Goal: Communication & Community: Answer question/provide support

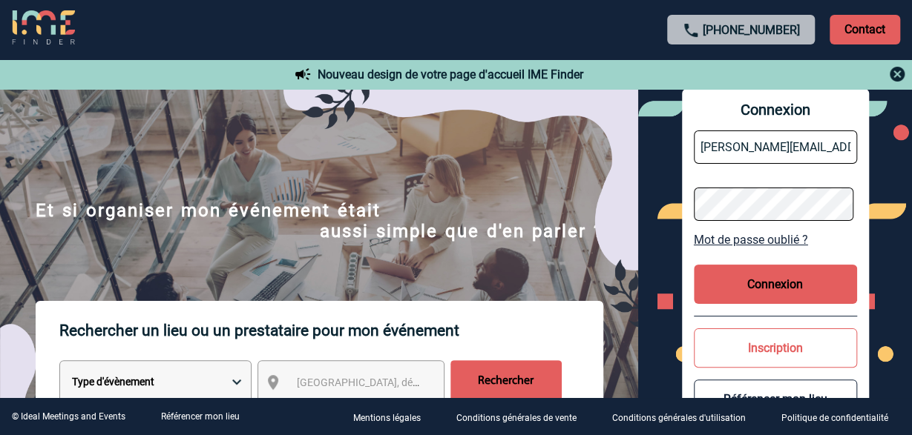
click at [769, 294] on button "Connexion" at bounding box center [774, 284] width 163 height 39
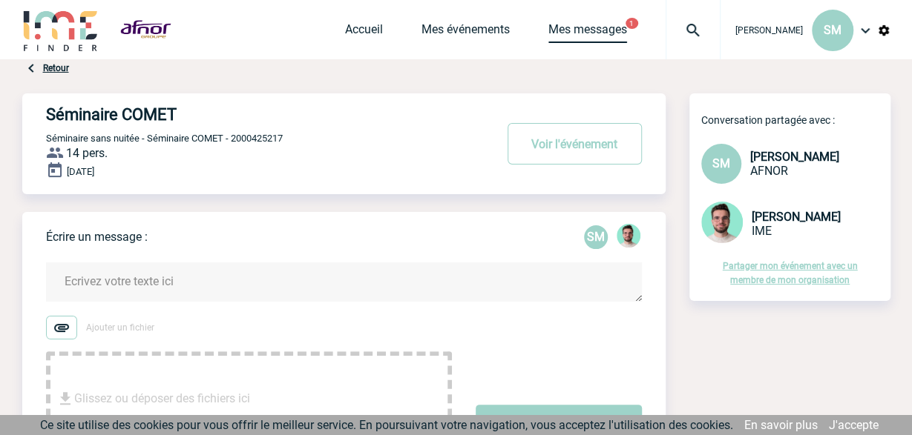
click at [596, 24] on link "Mes messages" at bounding box center [587, 32] width 79 height 21
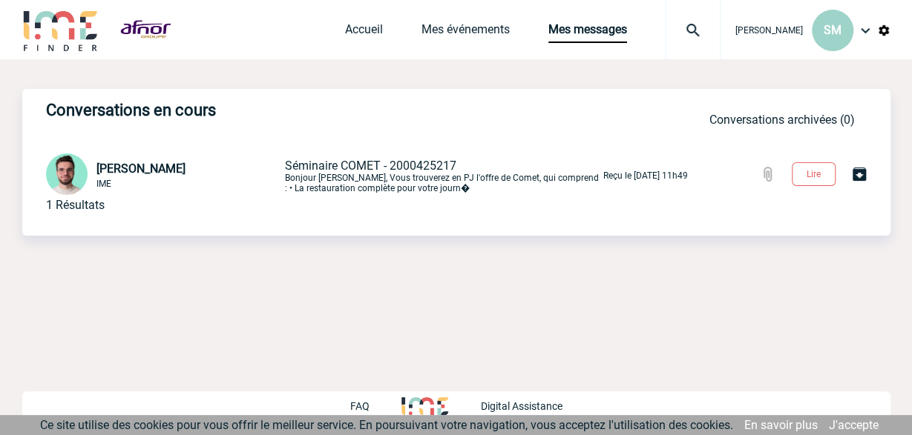
click at [111, 167] on span "[PERSON_NAME]" at bounding box center [140, 169] width 89 height 14
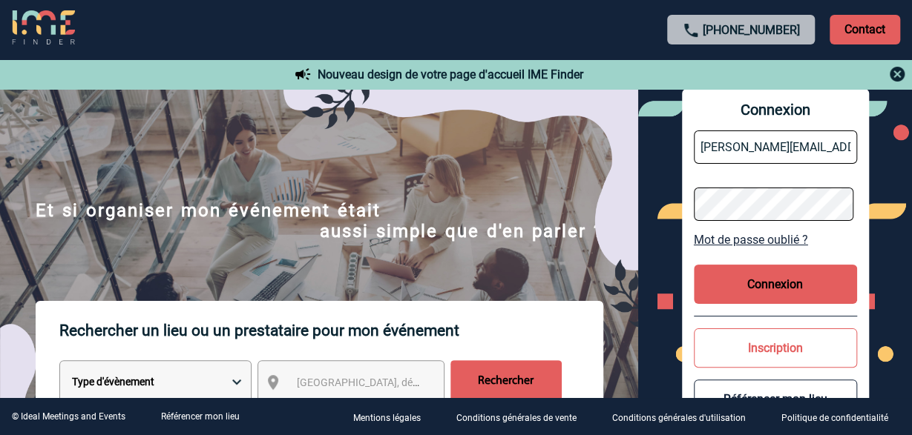
click at [748, 287] on button "Connexion" at bounding box center [774, 284] width 163 height 39
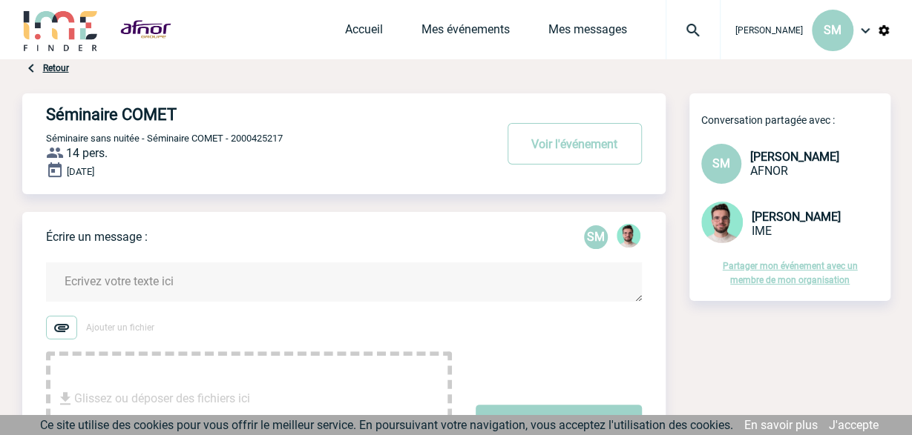
click at [226, 293] on textarea at bounding box center [344, 282] width 596 height 39
click at [234, 289] on textarea at bounding box center [344, 282] width 596 height 39
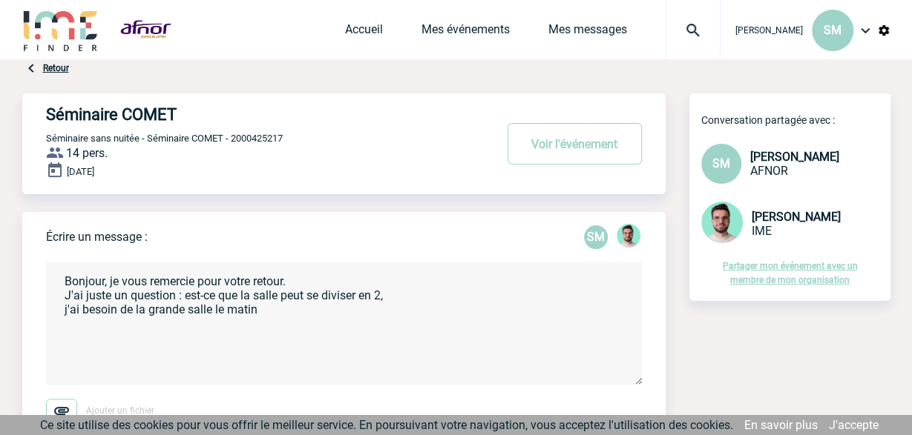
click at [304, 314] on textarea "Bonjour, je vous remercie pour votre retour. J'ai juste un question : est-ce qu…" at bounding box center [344, 324] width 596 height 122
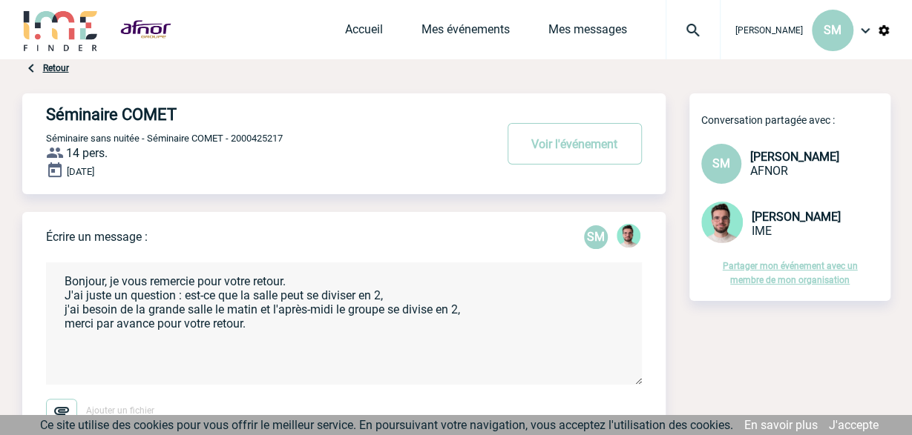
drag, startPoint x: 128, startPoint y: 294, endPoint x: 84, endPoint y: 298, distance: 43.9
click at [84, 298] on textarea "Bonjour, je vous remercie pour votre retour. J'ai juste un question : est-ce qu…" at bounding box center [344, 324] width 596 height 122
click at [138, 296] on textarea "Bonjour, je vous remercie pour votre retour. J'ai 2 question : est-ce que la sa…" at bounding box center [344, 324] width 596 height 122
click at [152, 295] on textarea "Bonjour, je vous remercie pour votre retour. J'ai 2 questions : est-ce que la s…" at bounding box center [344, 324] width 596 height 122
click at [159, 294] on textarea "Bonjour, je vous remercie pour votre retour. J'ai 2 questions : 1 est-ce que la…" at bounding box center [344, 324] width 596 height 122
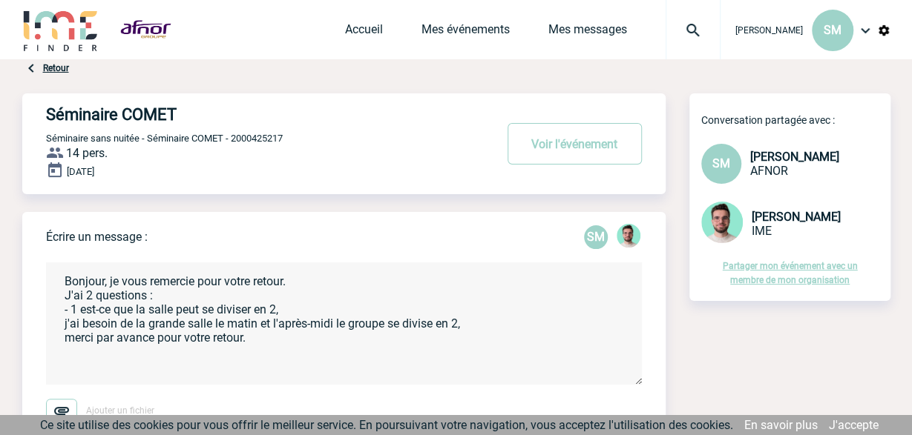
click at [330, 283] on textarea "Bonjour, je vous remercie pour votre retour. J'ai 2 questions : - 1 est-ce que …" at bounding box center [344, 324] width 596 height 122
click at [296, 311] on textarea "Bonjour, je vous remercie pour votre retour. J'ai 2 questions : - 1 est-ce que …" at bounding box center [344, 324] width 596 height 122
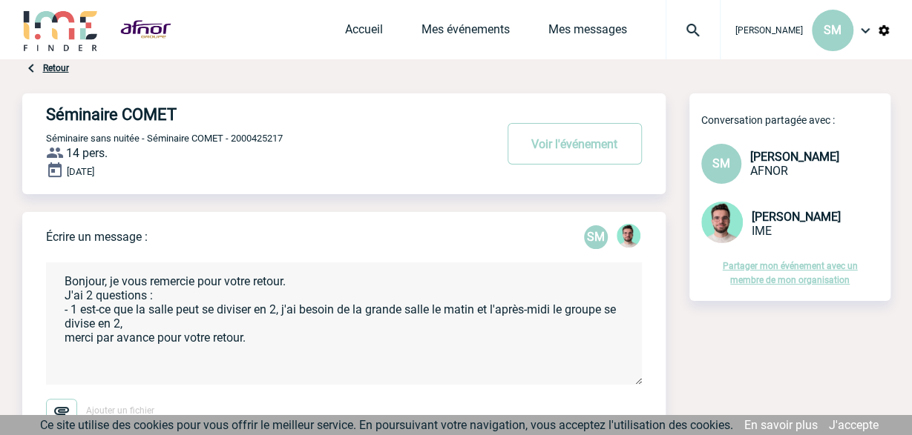
click at [145, 326] on textarea "Bonjour, je vous remercie pour votre retour. J'ai 2 questions : - 1 est-ce que …" at bounding box center [344, 324] width 596 height 122
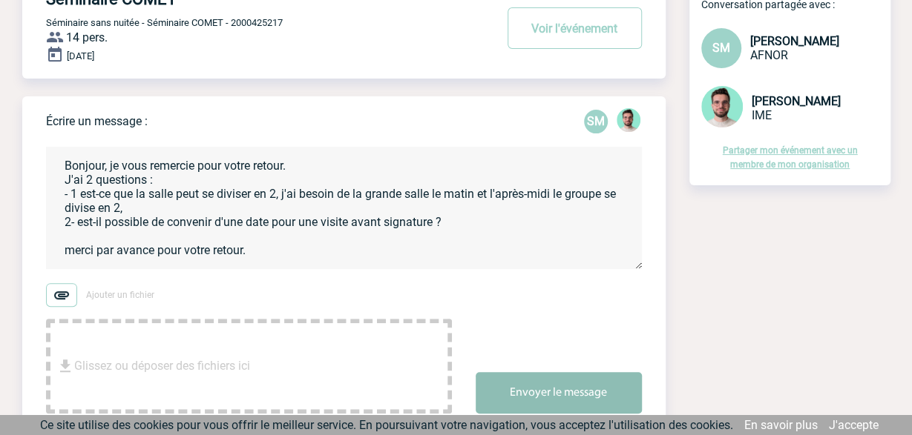
scroll to position [231, 0]
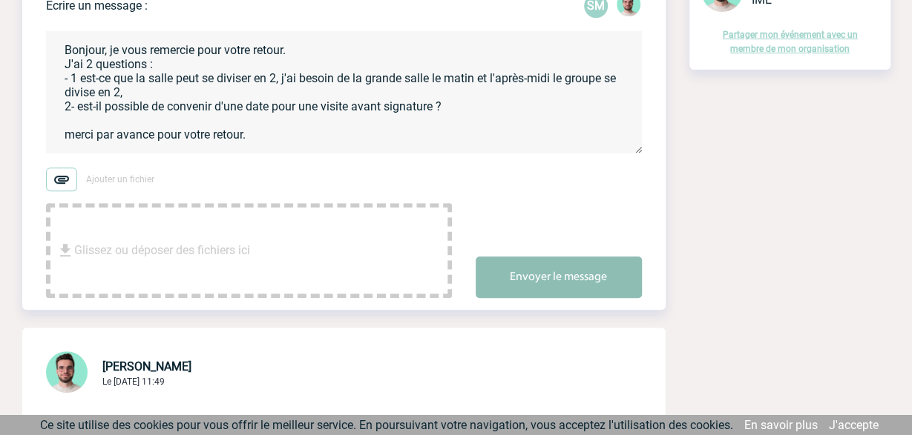
type textarea "Bonjour, je vous remercie pour votre retour. J'ai 2 questions : - 1 est-ce que …"
click at [581, 271] on button "Envoyer le message" at bounding box center [558, 278] width 166 height 42
